Goal: Transaction & Acquisition: Obtain resource

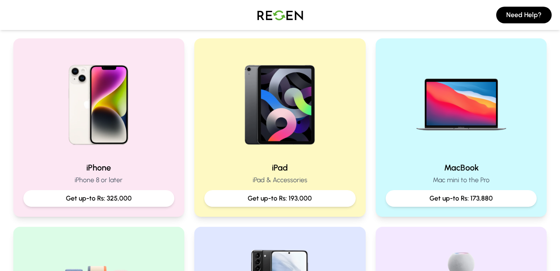
scroll to position [186, 0]
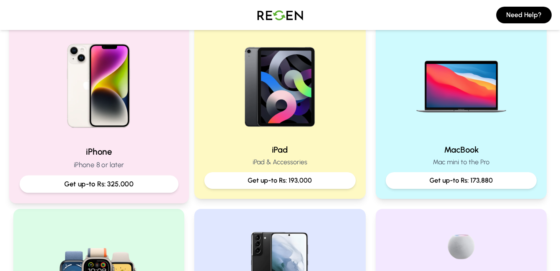
click at [90, 124] on img at bounding box center [99, 83] width 112 height 112
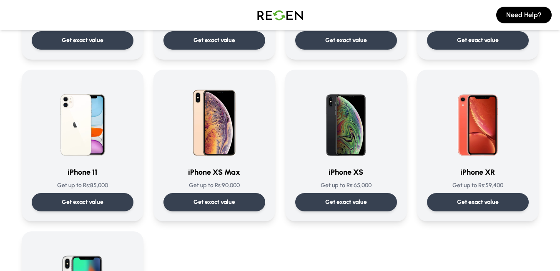
scroll to position [863, 0]
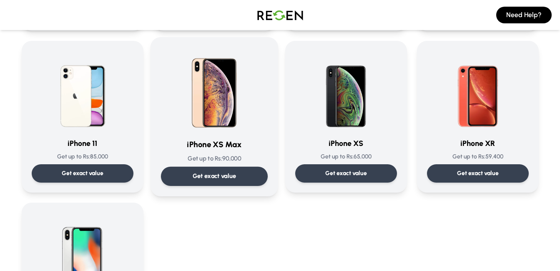
click at [226, 179] on p "Get exact value" at bounding box center [214, 176] width 44 height 9
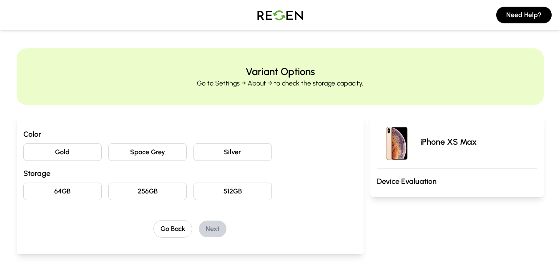
click at [158, 160] on button "Space Grey" at bounding box center [147, 152] width 78 height 18
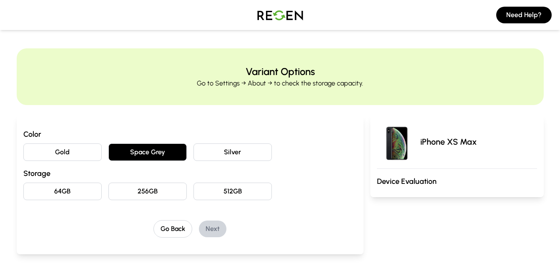
click at [69, 191] on button "64GB" at bounding box center [62, 192] width 78 height 18
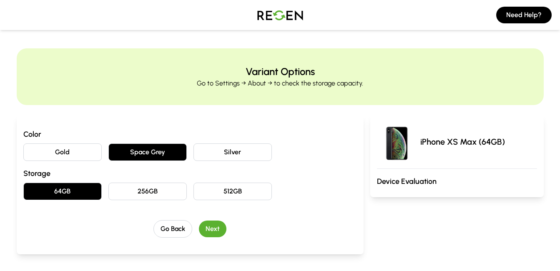
click at [209, 225] on button "Next" at bounding box center [213, 228] width 28 height 17
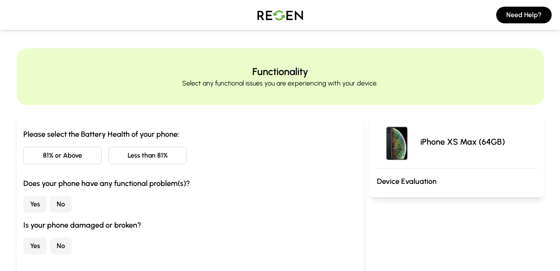
click at [63, 155] on button "81% or Above" at bounding box center [62, 156] width 78 height 18
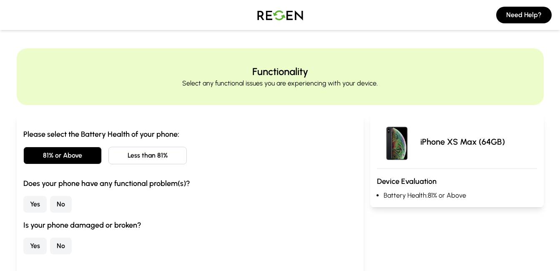
click at [56, 206] on button "No" at bounding box center [61, 204] width 22 height 17
click at [62, 246] on button "No" at bounding box center [61, 246] width 22 height 17
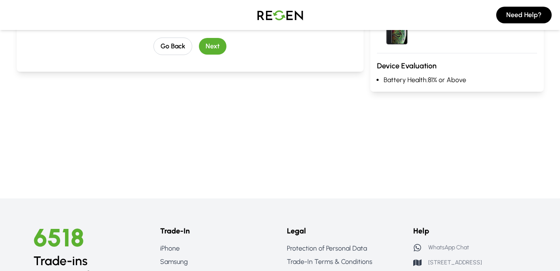
click at [219, 53] on button "Next" at bounding box center [213, 46] width 28 height 17
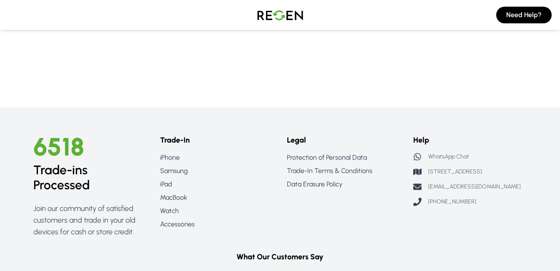
scroll to position [0, 0]
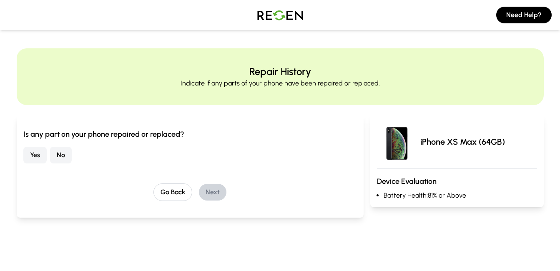
click at [62, 155] on button "No" at bounding box center [61, 155] width 22 height 17
click at [216, 197] on button "Next" at bounding box center [213, 192] width 28 height 17
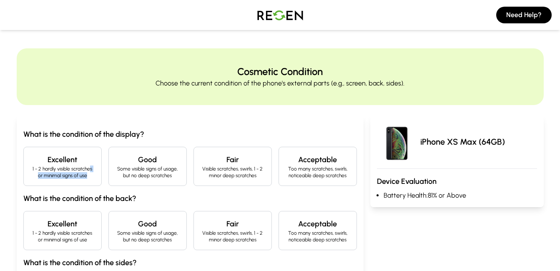
click at [89, 173] on p "1 - 2 hardly visible scratches or minimal signs of use" at bounding box center [62, 171] width 64 height 13
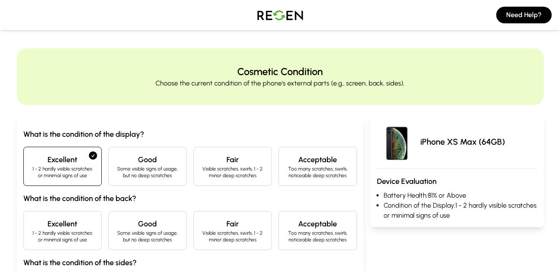
drag, startPoint x: 89, startPoint y: 173, endPoint x: 73, endPoint y: 248, distance: 76.3
click at [73, 248] on div "Excellent 1 - 2 hardly visible scratches or minimal signs of use" at bounding box center [62, 230] width 78 height 39
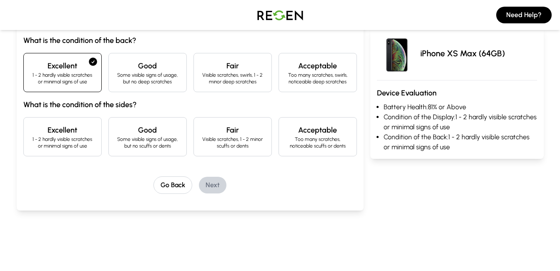
scroll to position [168, 0]
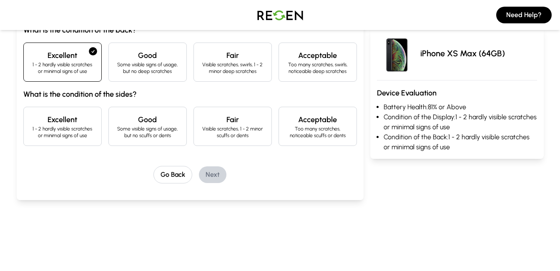
click at [98, 115] on div "Excellent 1 - 2 hardly visible scratches or minimal signs of use" at bounding box center [62, 126] width 78 height 39
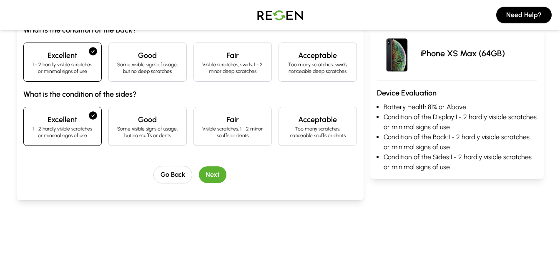
click at [216, 177] on button "Next" at bounding box center [213, 174] width 28 height 17
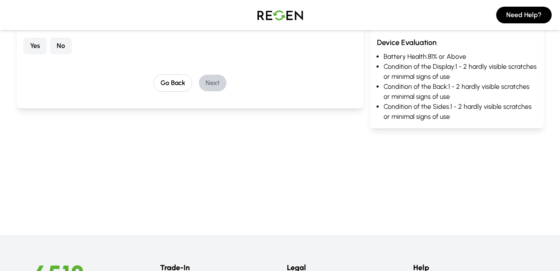
scroll to position [0, 0]
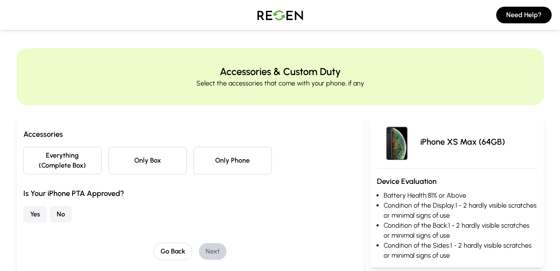
click at [218, 162] on button "Only Phone" at bounding box center [232, 161] width 78 height 28
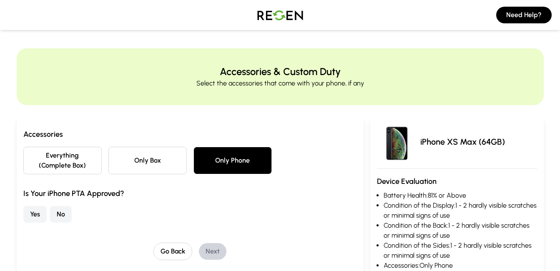
click at [32, 216] on button "Yes" at bounding box center [34, 214] width 23 height 17
click at [210, 247] on button "Next" at bounding box center [213, 251] width 28 height 17
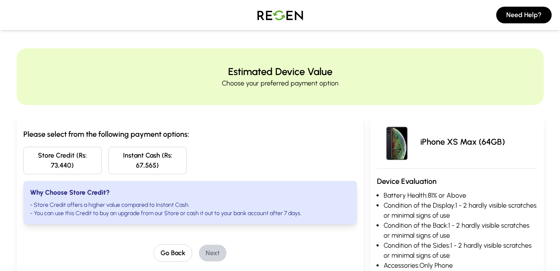
drag, startPoint x: 136, startPoint y: 168, endPoint x: 208, endPoint y: 164, distance: 71.8
click at [208, 164] on div "Store Credit (Rs: 73,440) Instant Cash (Rs: 67,565)" at bounding box center [189, 161] width 333 height 28
click at [425, 133] on div "iPhone XS Max (64GB)" at bounding box center [457, 142] width 160 height 40
drag, startPoint x: 432, startPoint y: 140, endPoint x: 515, endPoint y: 142, distance: 83.8
click at [515, 142] on div "iPhone XS Max (64GB)" at bounding box center [457, 142] width 160 height 40
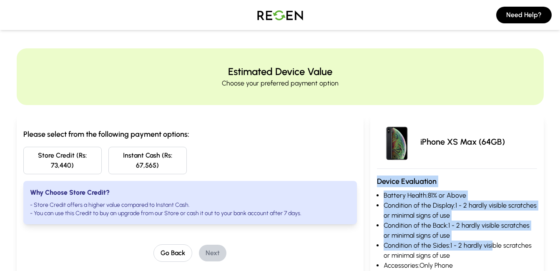
drag, startPoint x: 369, startPoint y: 180, endPoint x: 492, endPoint y: 248, distance: 140.4
click at [492, 248] on div "Please select from the following payment options: Store Credit (Rs: 73,440) Ins…" at bounding box center [280, 201] width 527 height 193
drag, startPoint x: 492, startPoint y: 248, endPoint x: 477, endPoint y: 173, distance: 75.7
click at [477, 173] on div "iPhone XS Max (64GB) Device Evaluation Battery Health: 81% or Above Condition o…" at bounding box center [456, 201] width 173 height 172
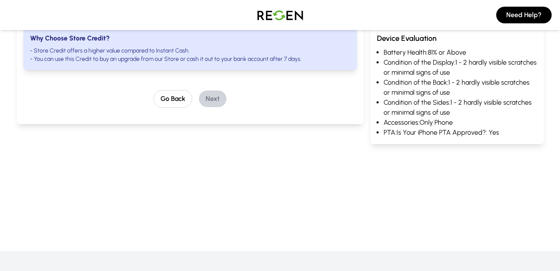
click at [513, 135] on li "PTA: Is Your iPhone PTA Approved?: Yes" at bounding box center [459, 133] width 153 height 10
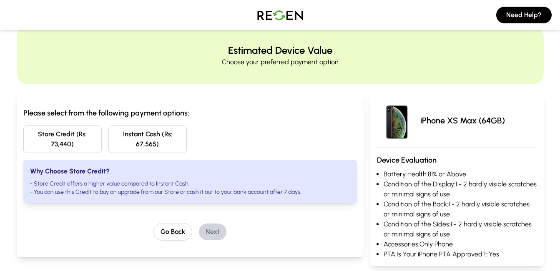
scroll to position [0, 0]
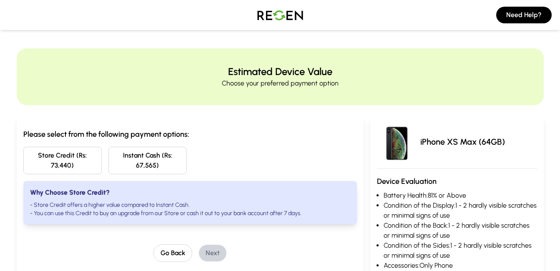
click at [408, 3] on div "Need Help?" at bounding box center [280, 15] width 560 height 30
